Goal: Task Accomplishment & Management: Manage account settings

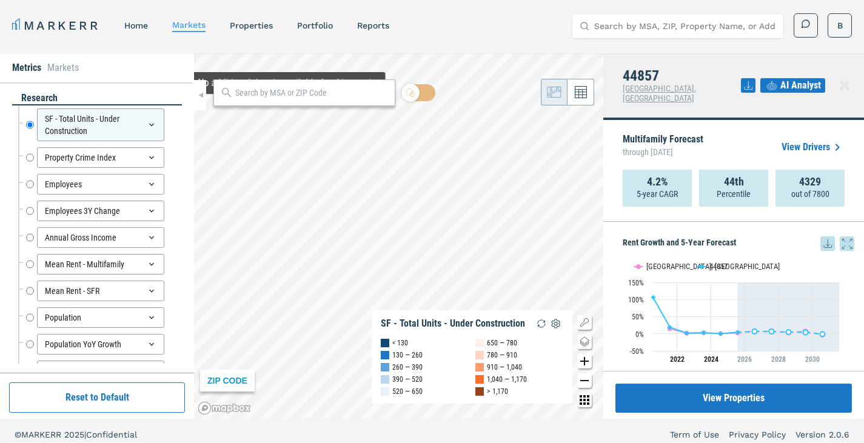
click at [284, 96] on input "text" at bounding box center [311, 93] width 153 height 13
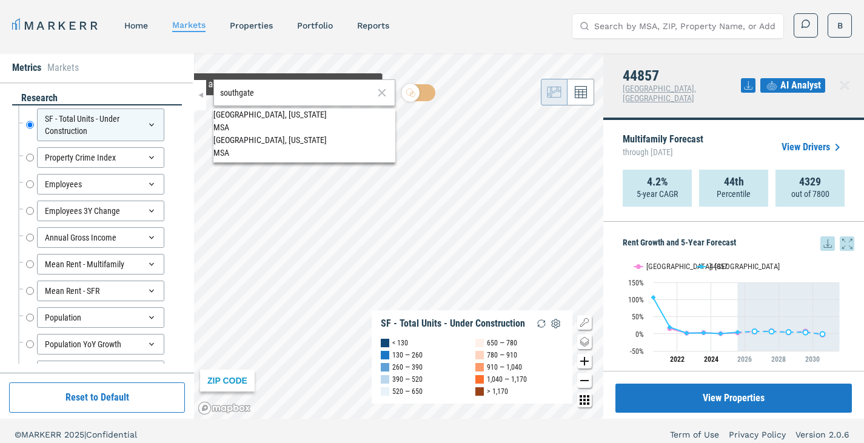
type input "southgate"
click at [280, 121] on div "[GEOGRAPHIC_DATA], [US_STATE]" at bounding box center [304, 115] width 182 height 13
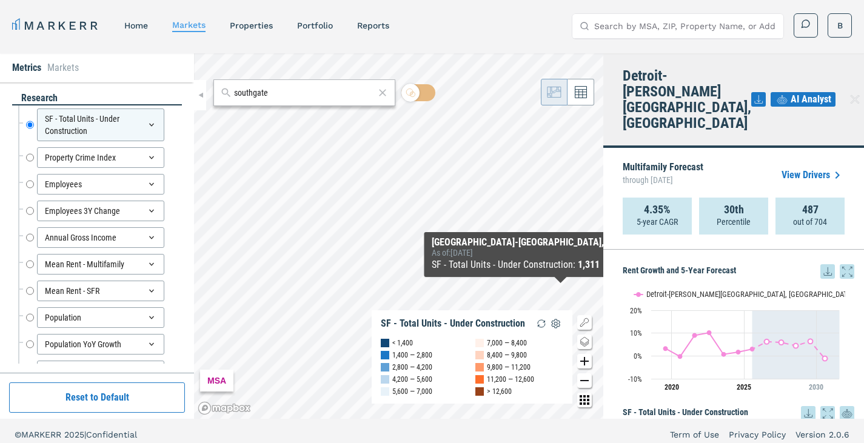
click at [585, 365] on icon "Zoom in map button" at bounding box center [584, 361] width 15 height 15
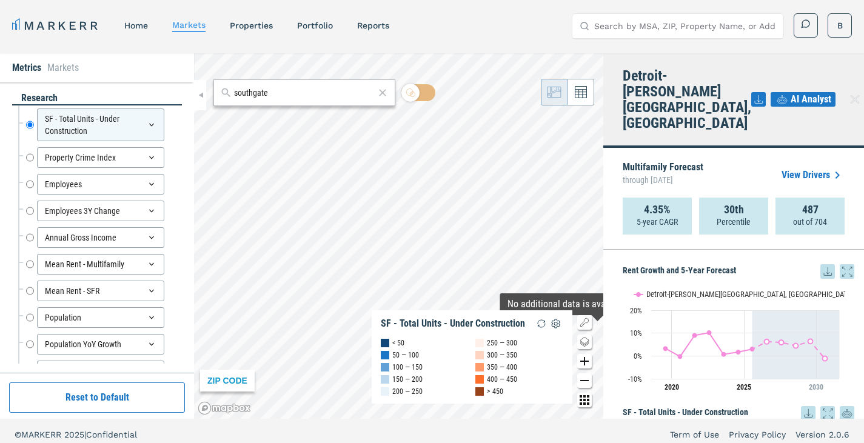
click at [577, 358] on icon "Zoom in map button" at bounding box center [584, 361] width 15 height 15
click at [586, 360] on icon "Zoom in map button" at bounding box center [584, 361] width 15 height 15
click at [582, 364] on icon "Zoom in map button" at bounding box center [584, 361] width 15 height 15
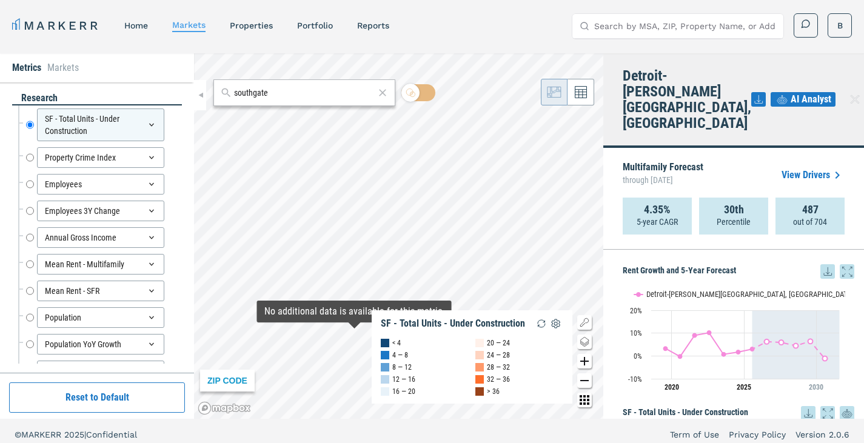
click at [586, 361] on icon "Zoom in map button" at bounding box center [584, 361] width 8 height 8
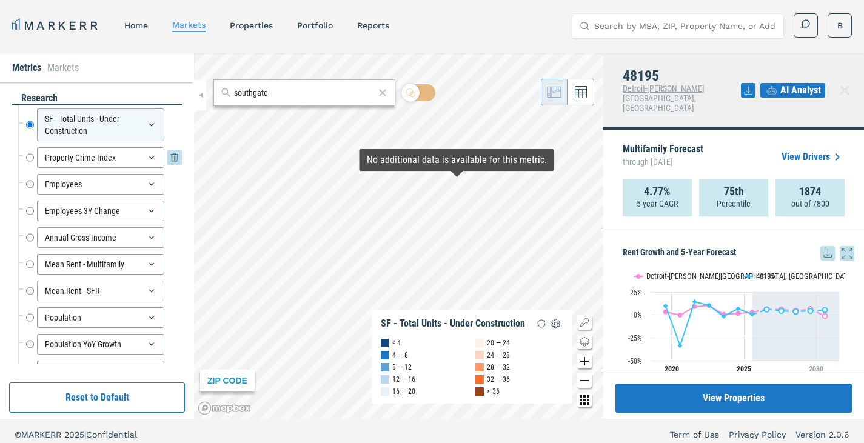
click at [29, 158] on input "Property Crime Index" at bounding box center [30, 157] width 8 height 21
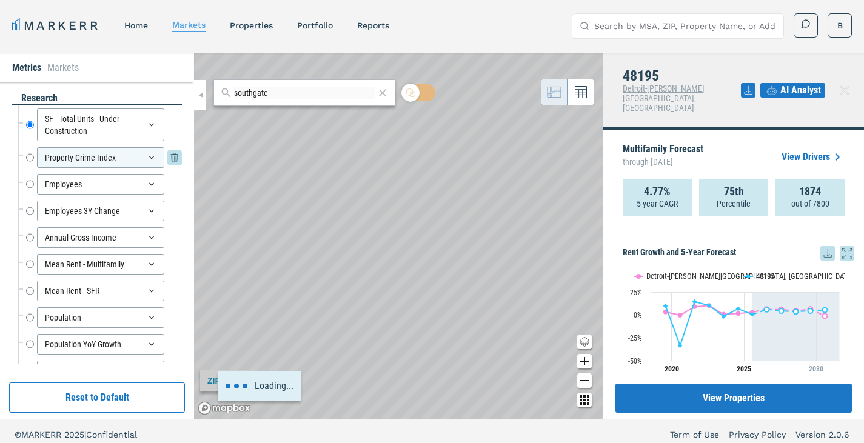
radio input "false"
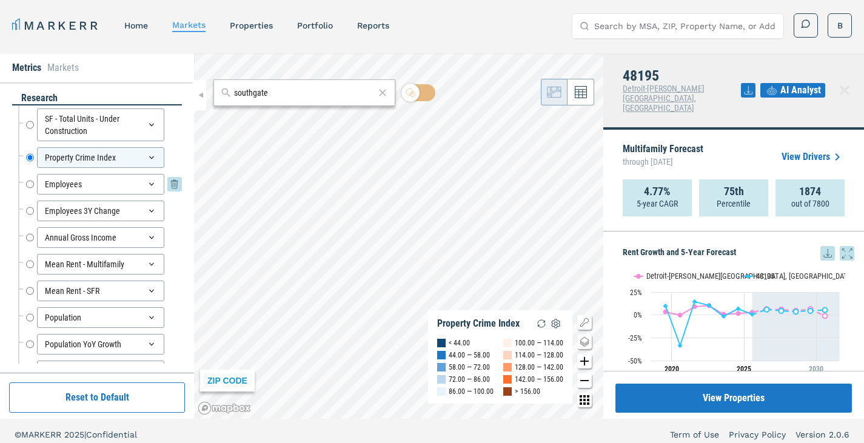
click at [30, 184] on input "Employees" at bounding box center [30, 184] width 8 height 21
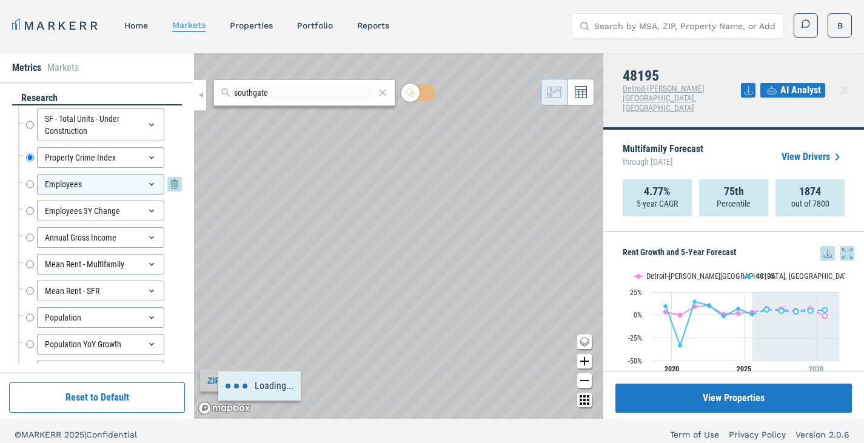
radio input "false"
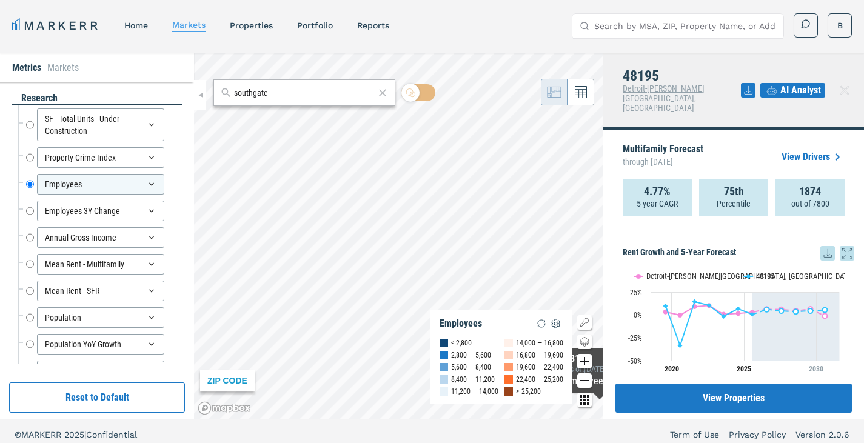
click at [586, 381] on icon "Zoom out map button" at bounding box center [584, 380] width 8 height 1
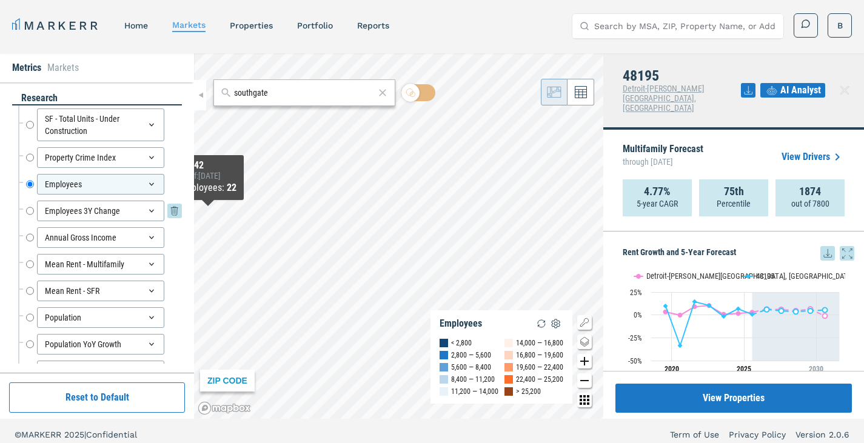
click at [31, 210] on input "Employees 3Y Change" at bounding box center [30, 211] width 8 height 21
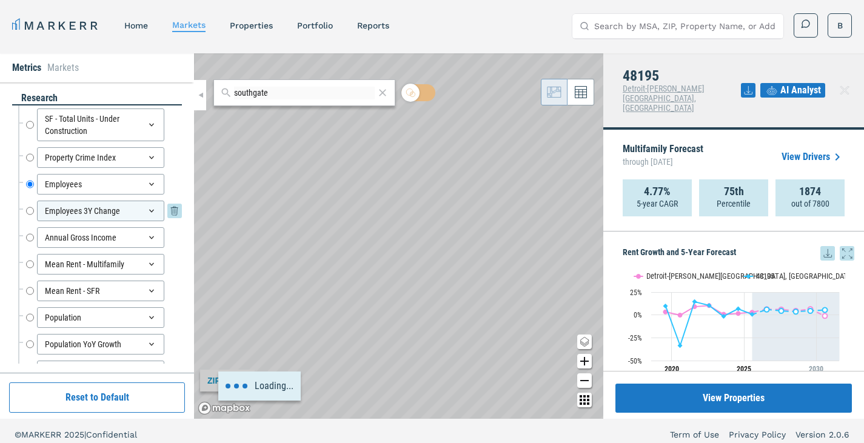
radio input "false"
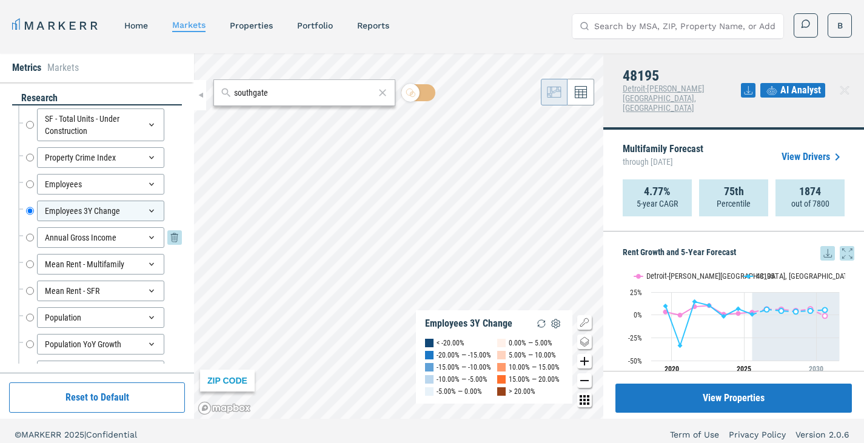
click at [29, 238] on input "Annual Gross Income" at bounding box center [30, 237] width 8 height 21
radio input "false"
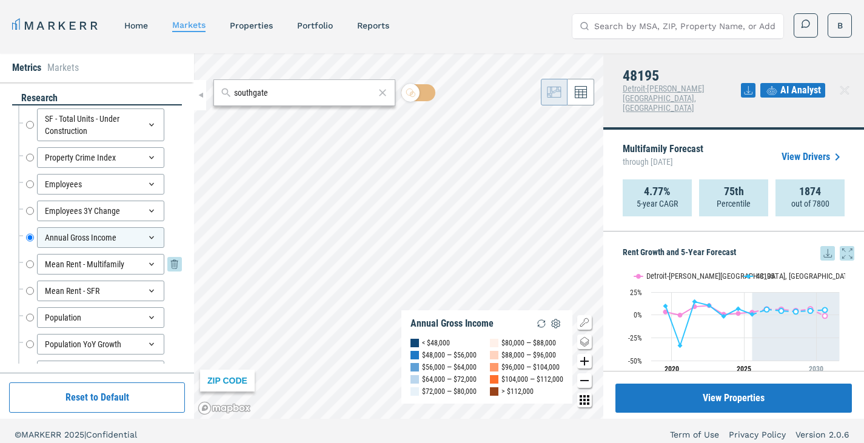
click at [29, 262] on input "Mean Rent - Multifamily" at bounding box center [30, 264] width 8 height 21
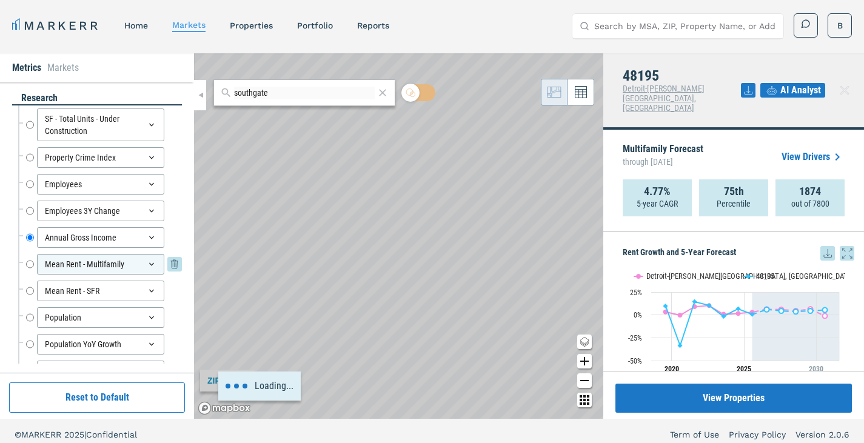
radio input "false"
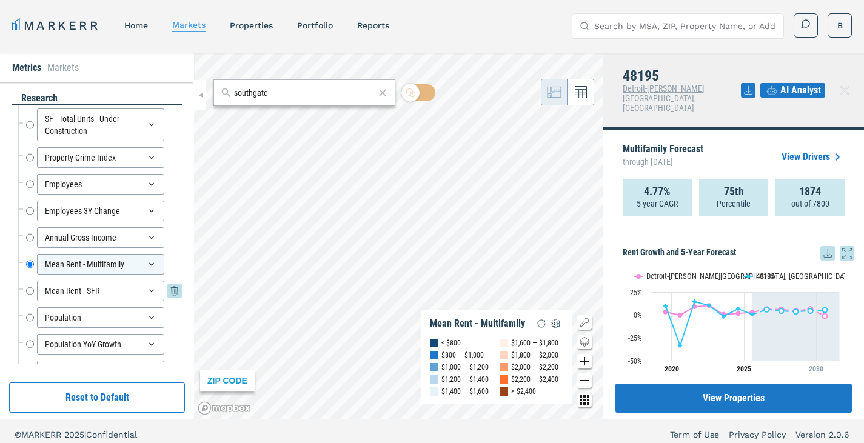
click at [30, 292] on input "Mean Rent - SFR" at bounding box center [30, 291] width 8 height 21
radio input "false"
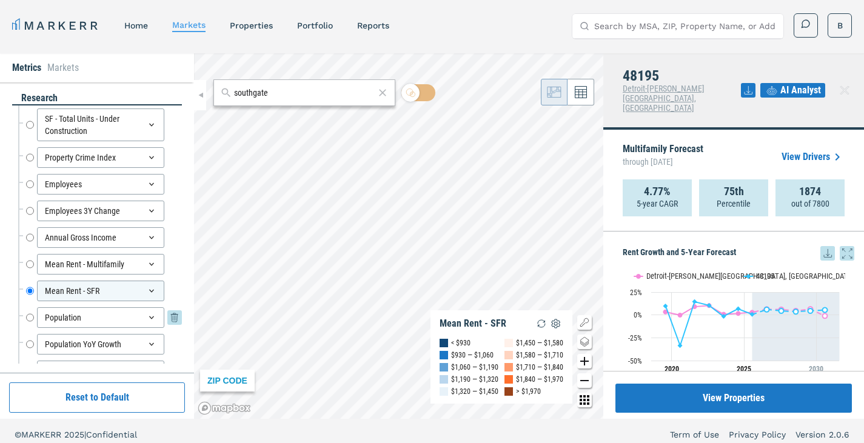
click at [29, 315] on input "Population" at bounding box center [30, 317] width 8 height 21
radio input "false"
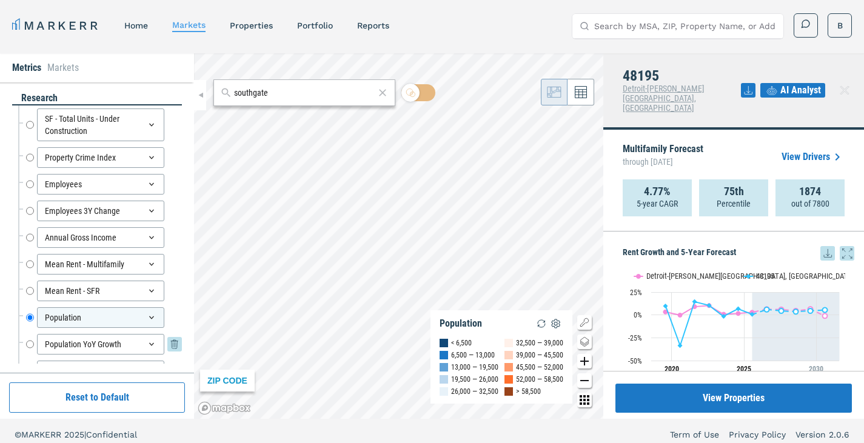
click at [30, 343] on input "Population YoY Growth" at bounding box center [30, 344] width 8 height 21
radio input "false"
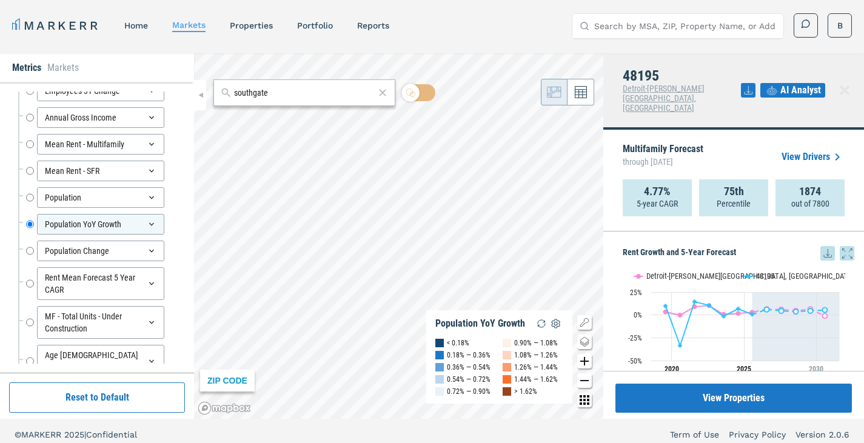
scroll to position [123, 0]
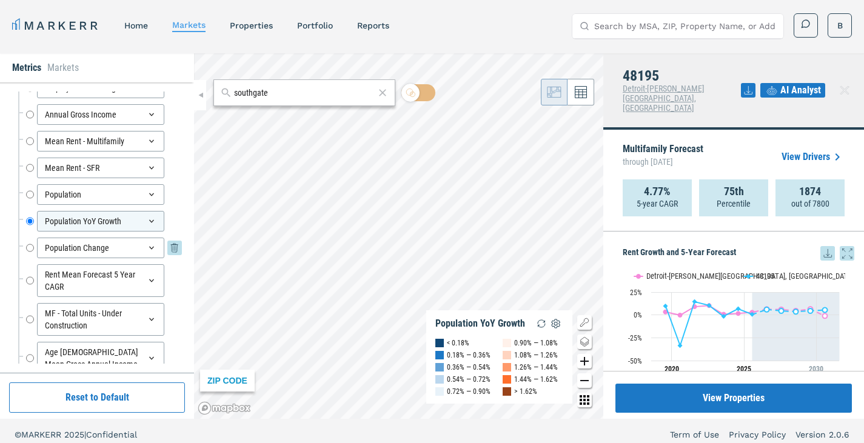
click at [31, 247] on input "Population Change" at bounding box center [30, 248] width 8 height 21
radio input "false"
radio input "true"
